Goal: Contribute content: Contribute content

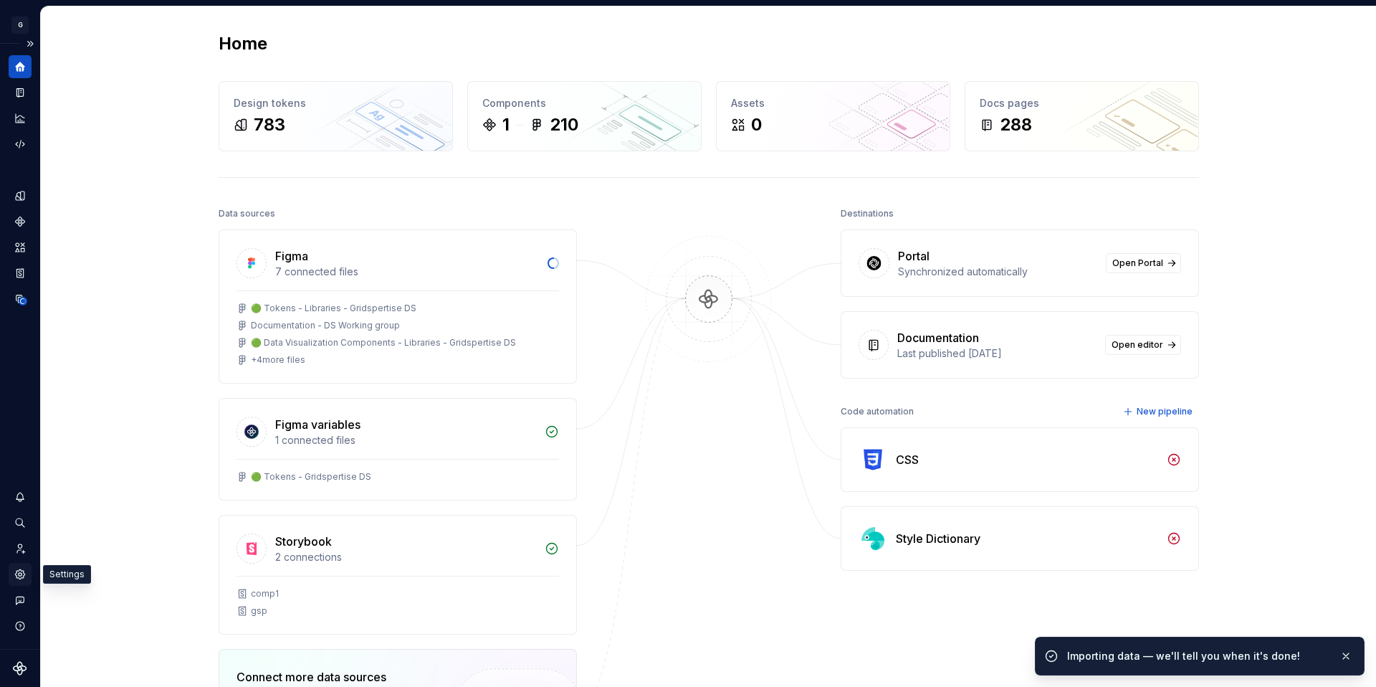
click at [20, 573] on icon "Settings" at bounding box center [20, 574] width 3 height 3
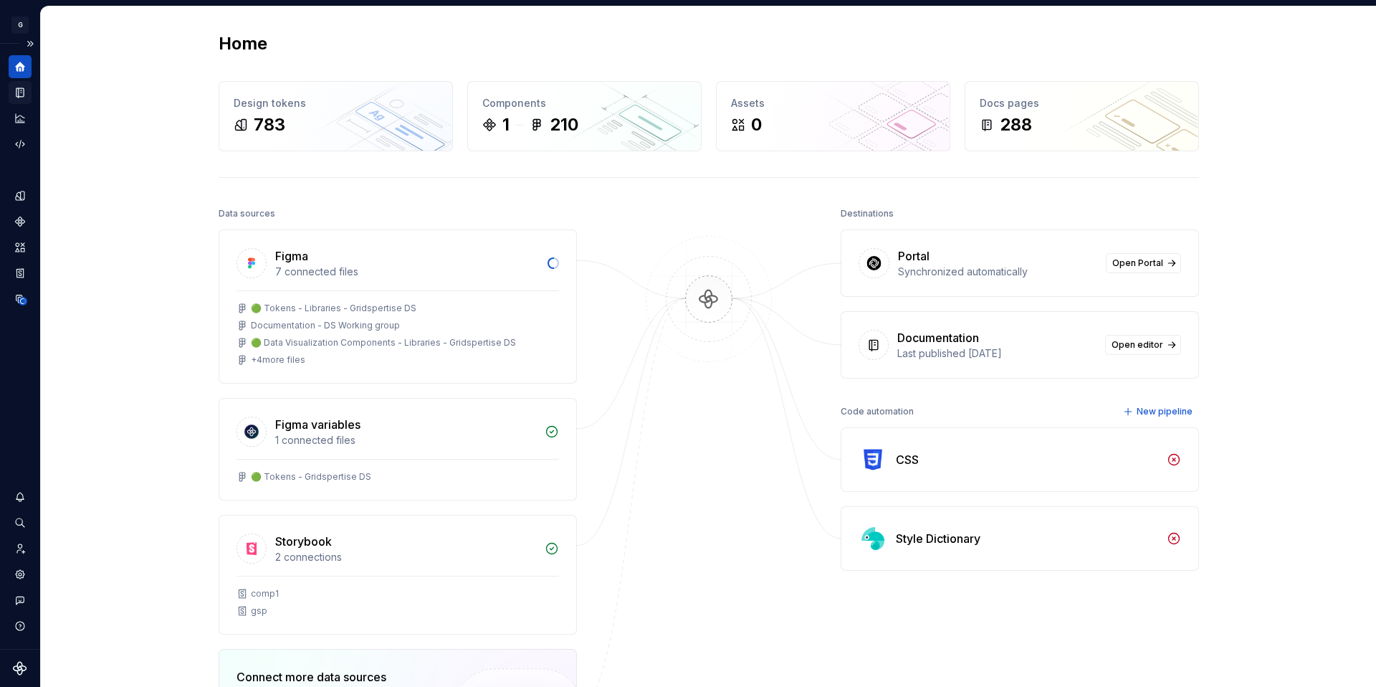
click at [21, 94] on icon "Documentation" at bounding box center [22, 93] width 6 height 8
click at [14, 93] on icon "Documentation" at bounding box center [20, 92] width 13 height 13
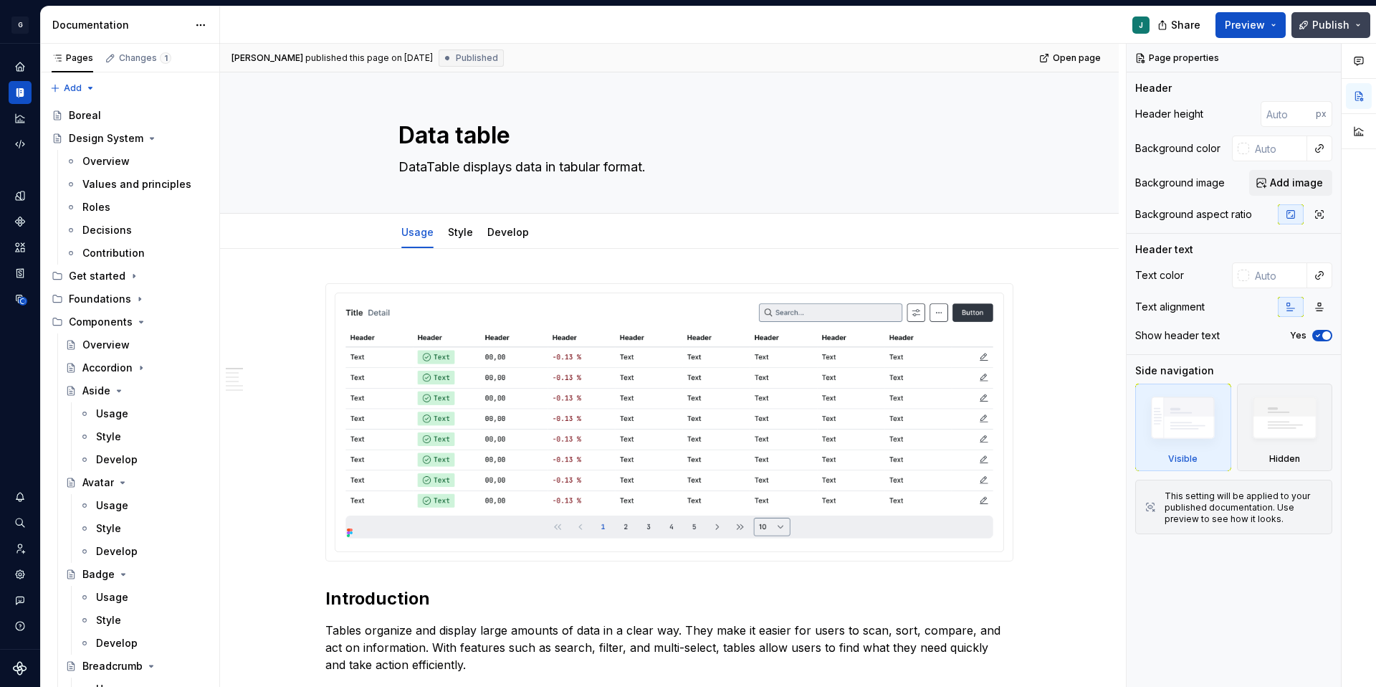
click at [1339, 21] on span "Publish" at bounding box center [1330, 25] width 37 height 14
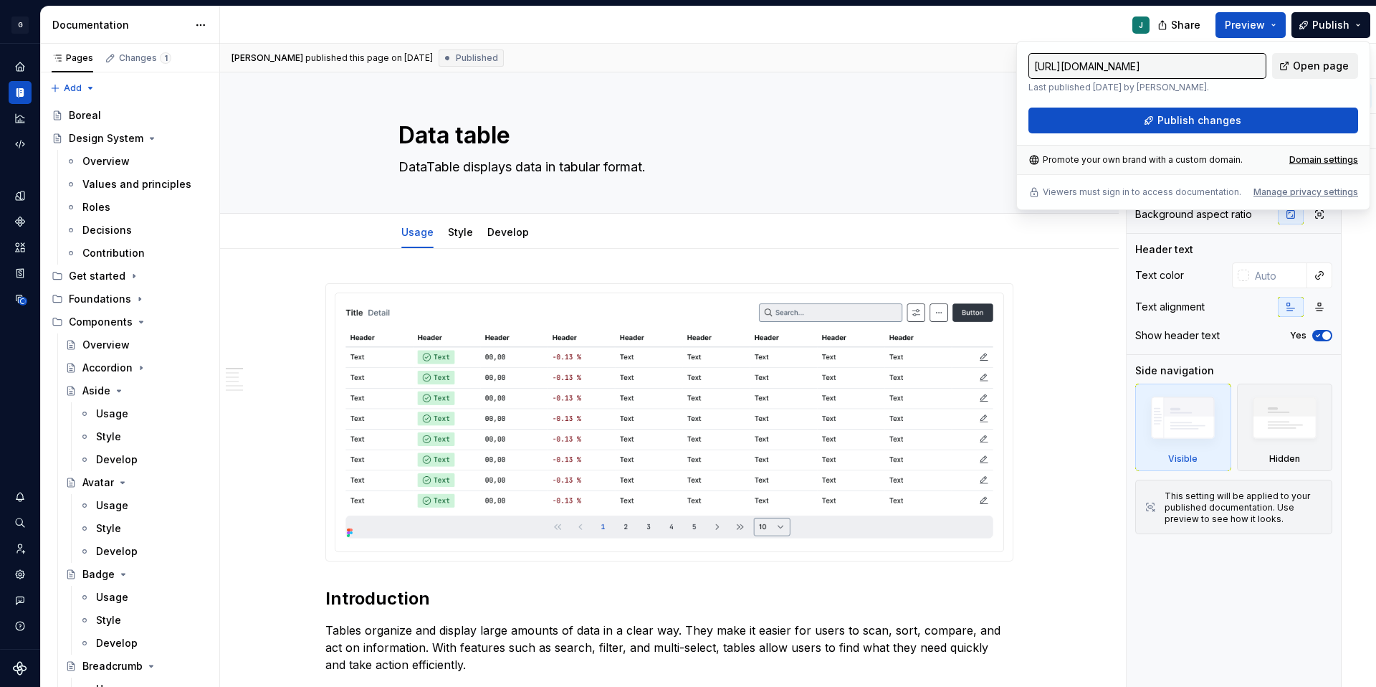
click at [1301, 62] on span "Open page" at bounding box center [1321, 66] width 56 height 14
click at [28, 60] on div "Home" at bounding box center [20, 66] width 23 height 23
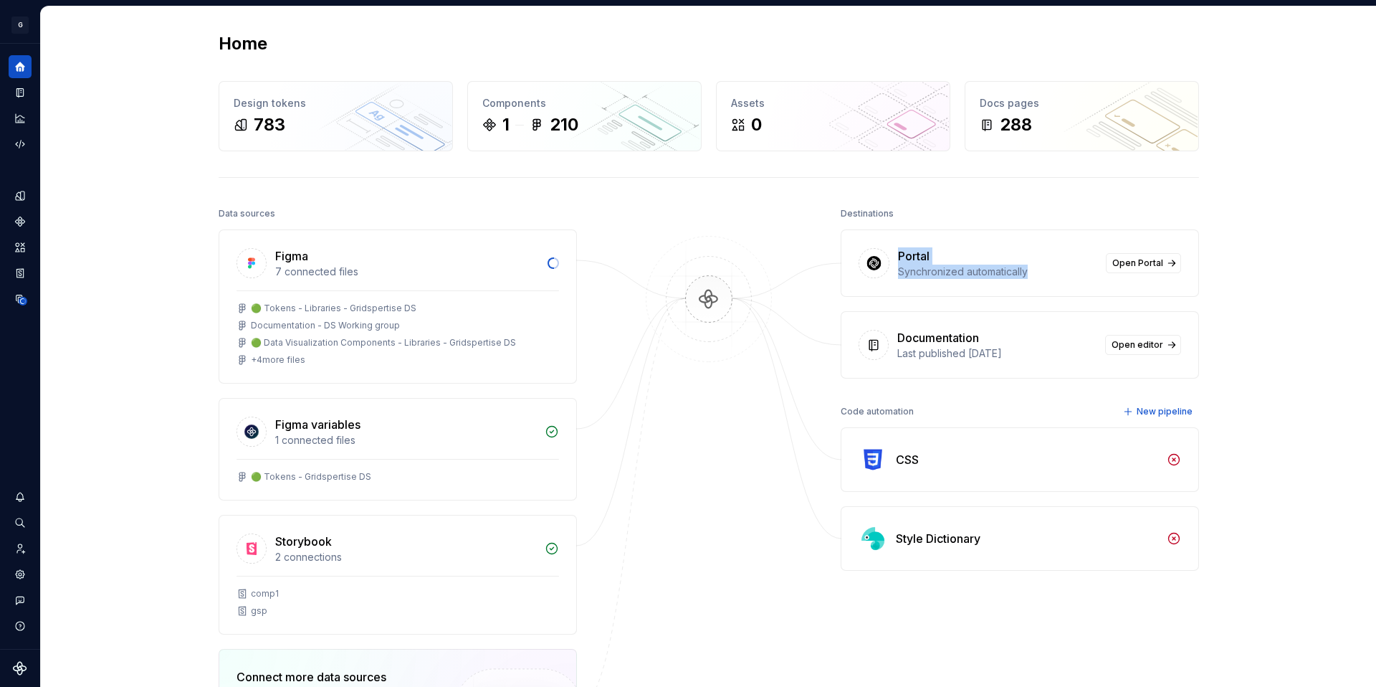
drag, startPoint x: 897, startPoint y: 257, endPoint x: 1053, endPoint y: 282, distance: 158.2
click at [1053, 282] on div "Portal Synchronized automatically Open Portal" at bounding box center [1019, 263] width 357 height 66
click at [1145, 267] on span "Open Portal" at bounding box center [1137, 262] width 51 height 11
click at [24, 222] on icon "Components" at bounding box center [20, 221] width 10 height 10
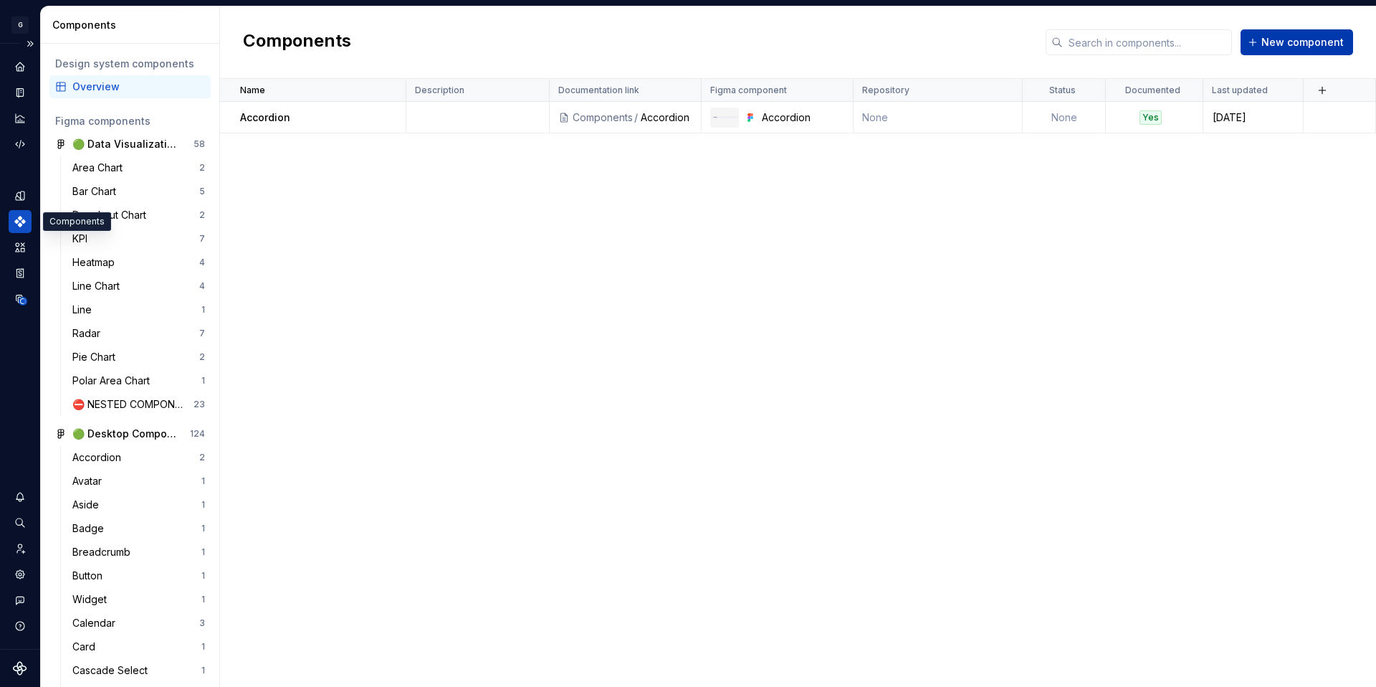
click at [1291, 41] on span "New component" at bounding box center [1302, 42] width 82 height 14
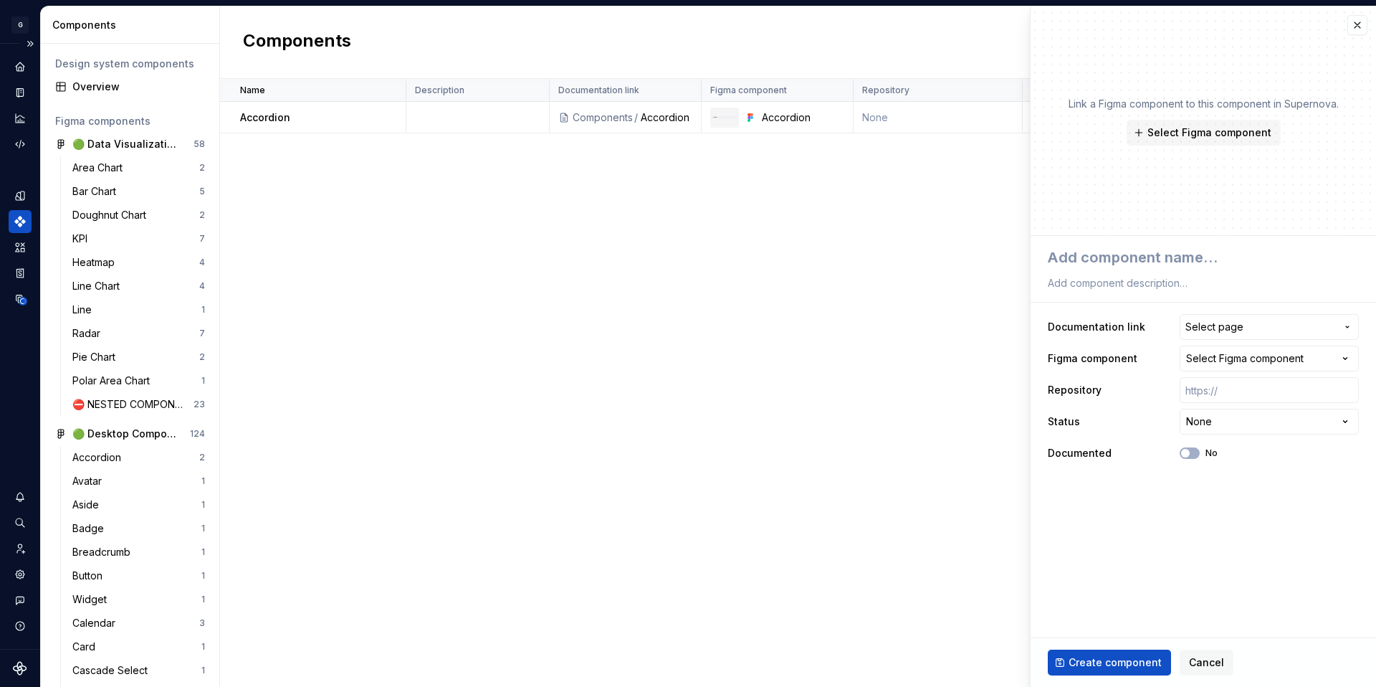
type textarea "*"
click at [1279, 321] on span "Select page" at bounding box center [1260, 327] width 150 height 14
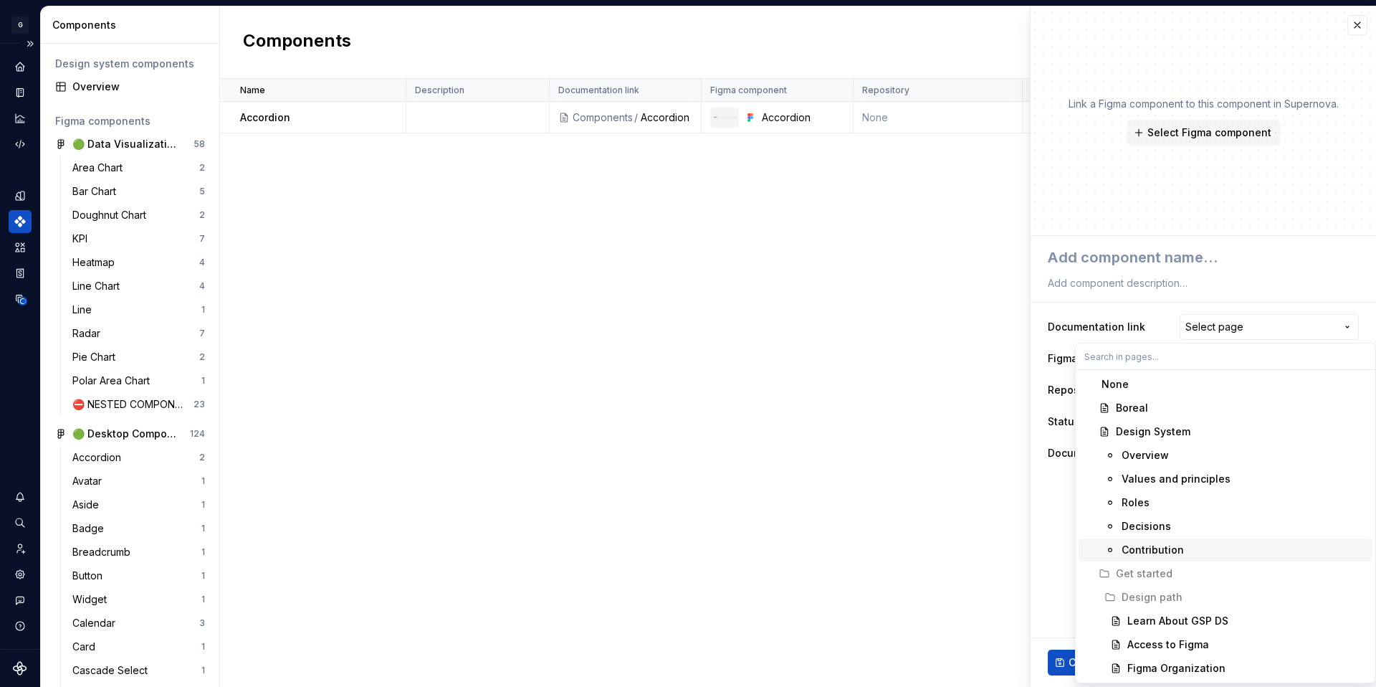
click at [979, 525] on html "G GSP Design System J Design system data Components Design system components Ov…" at bounding box center [688, 343] width 1376 height 687
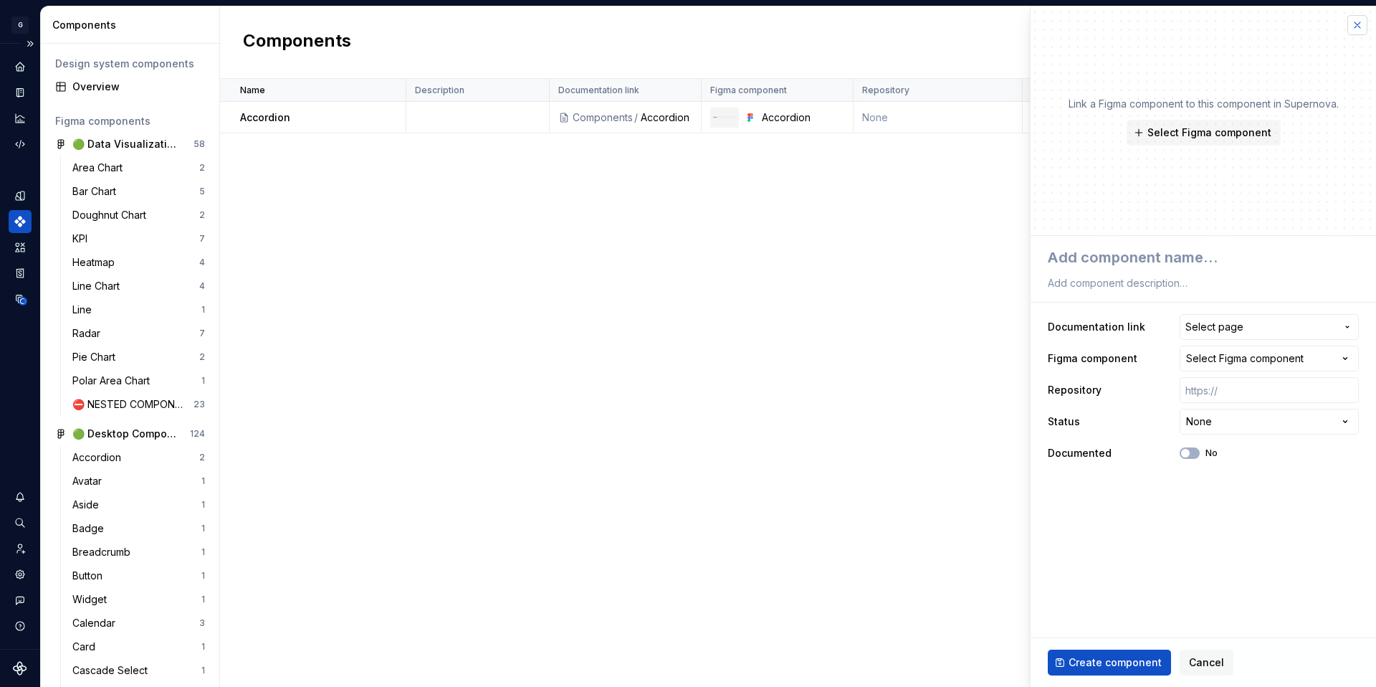
click at [1352, 30] on button "button" at bounding box center [1357, 25] width 20 height 20
